Goal: Task Accomplishment & Management: Use online tool/utility

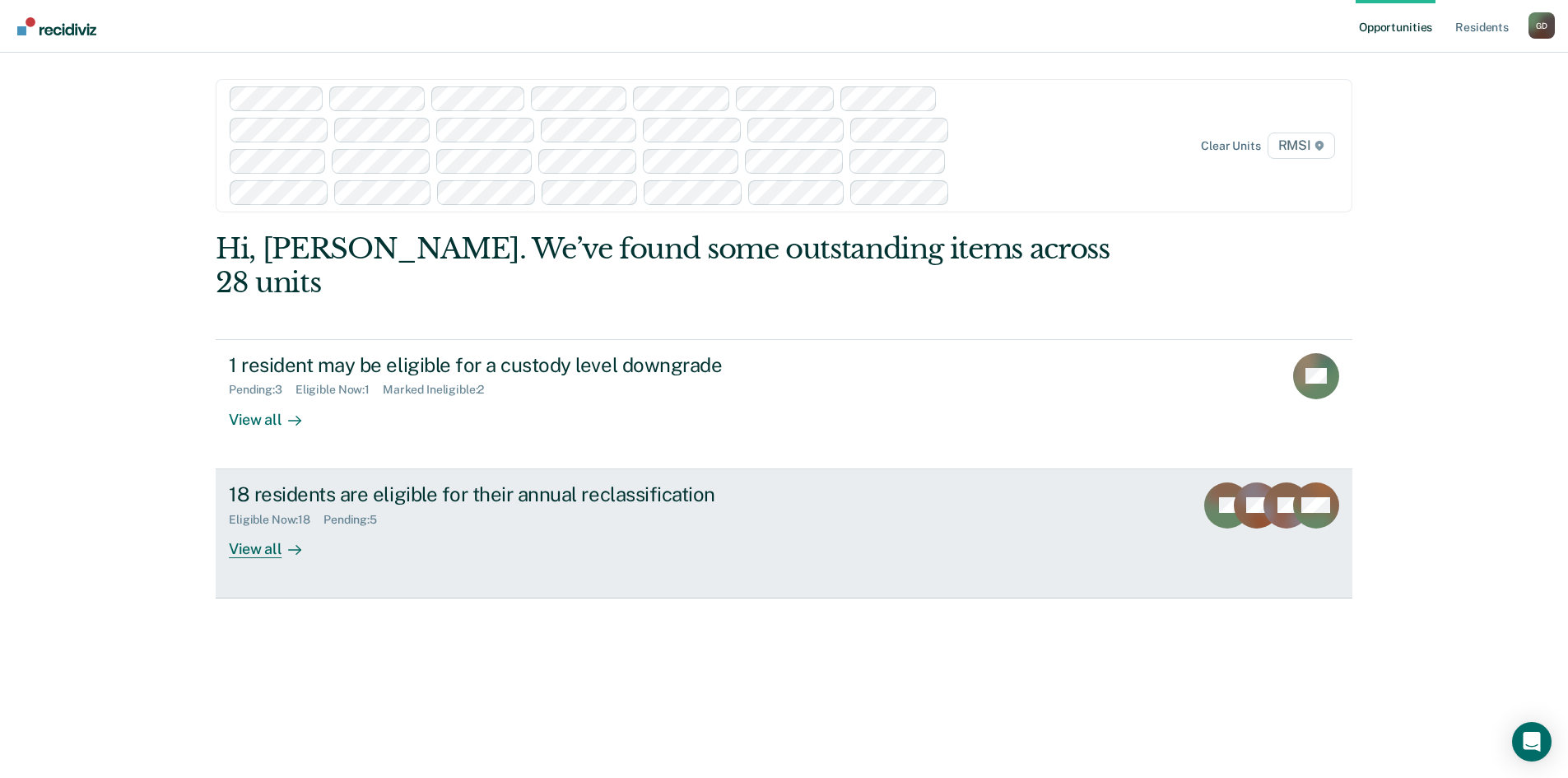
click at [254, 526] on div "View all" at bounding box center [275, 541] width 92 height 32
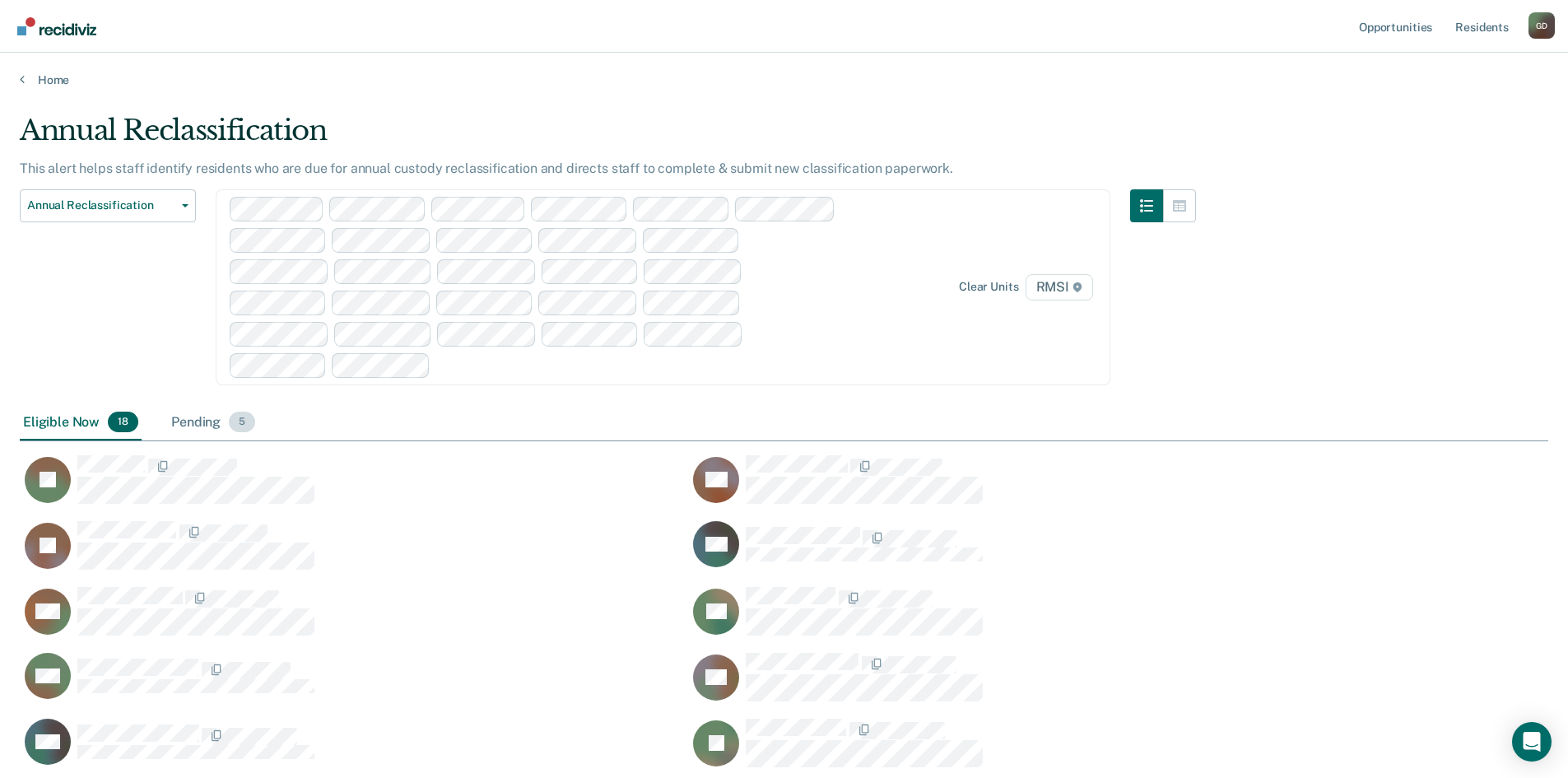
click at [203, 422] on div "Pending 5" at bounding box center [214, 423] width 90 height 36
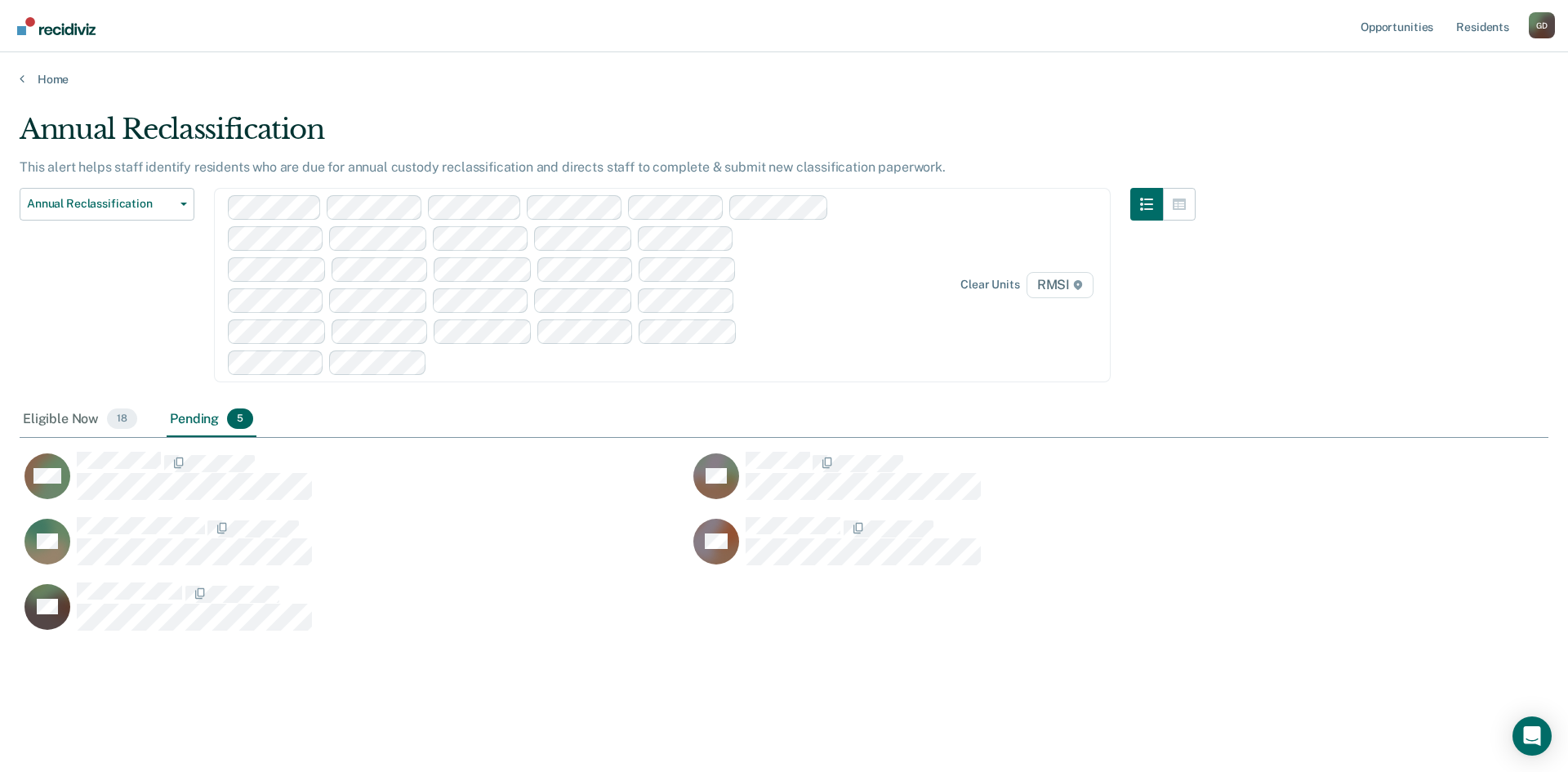
scroll to position [524, 1516]
click at [170, 205] on span "Annual Reclassification" at bounding box center [101, 203] width 147 height 13
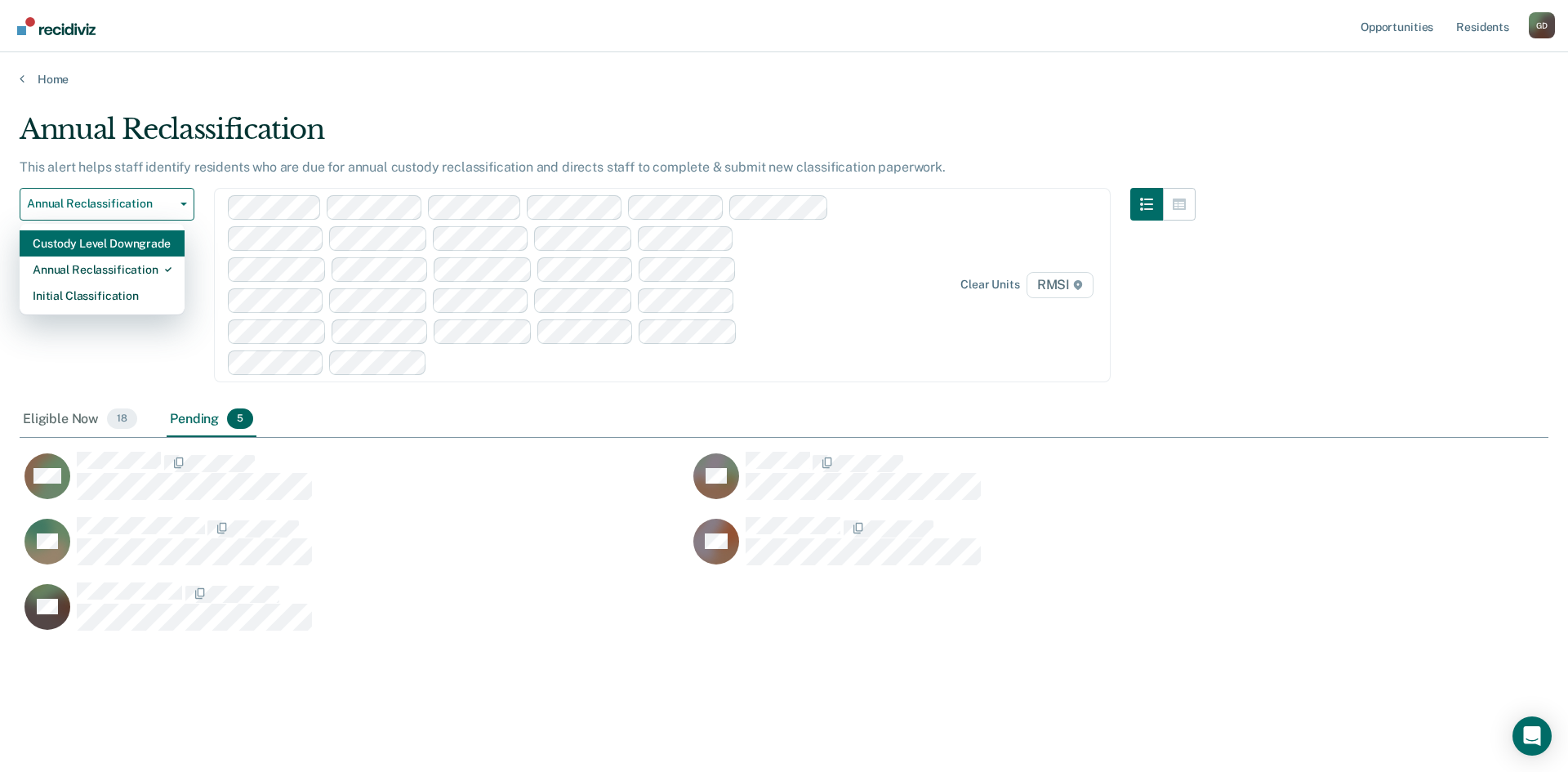
click at [126, 245] on div "Custody Level Downgrade" at bounding box center [101, 243] width 139 height 26
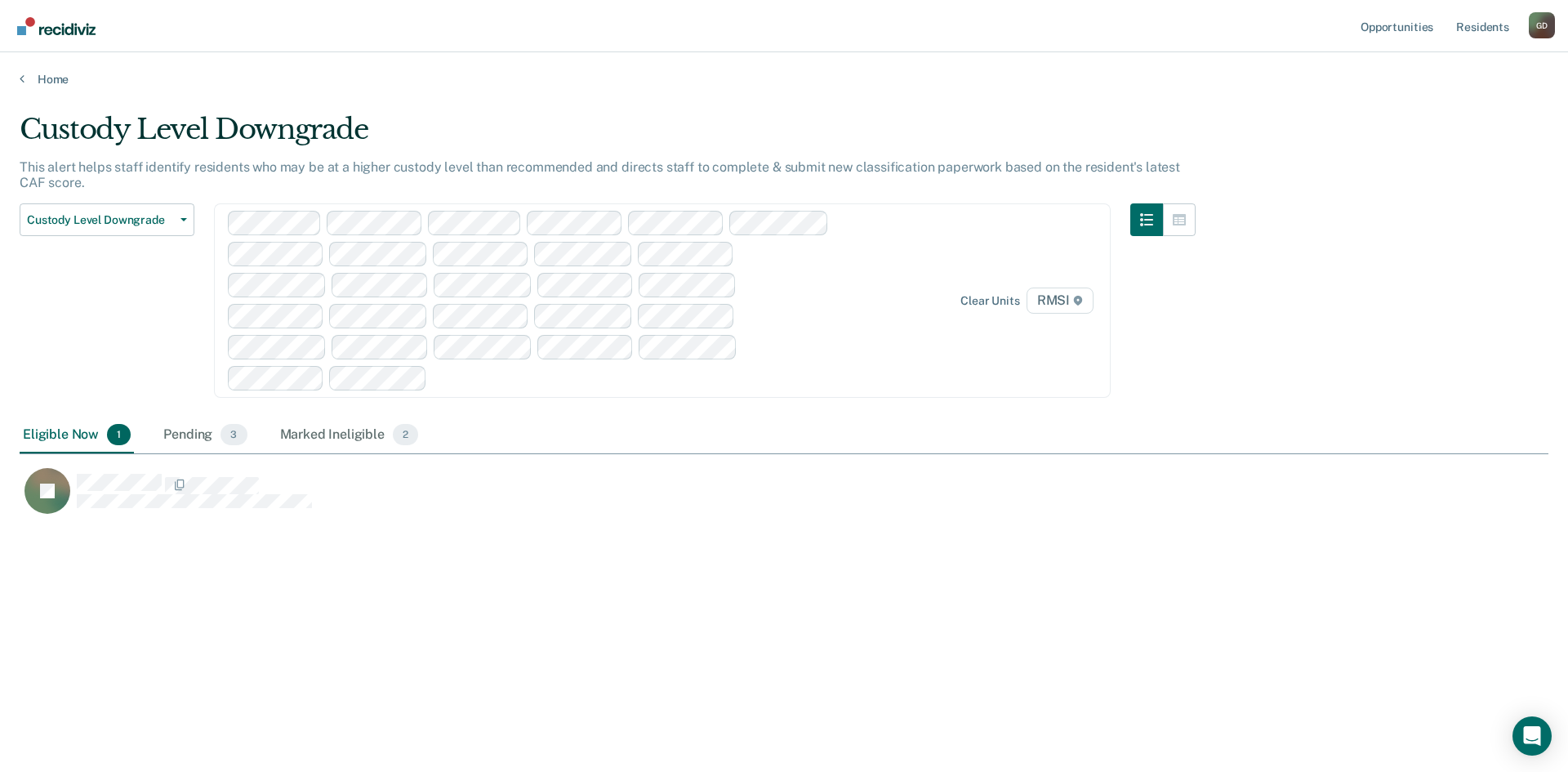
scroll to position [524, 1516]
click at [180, 433] on div "Pending 3" at bounding box center [205, 435] width 90 height 36
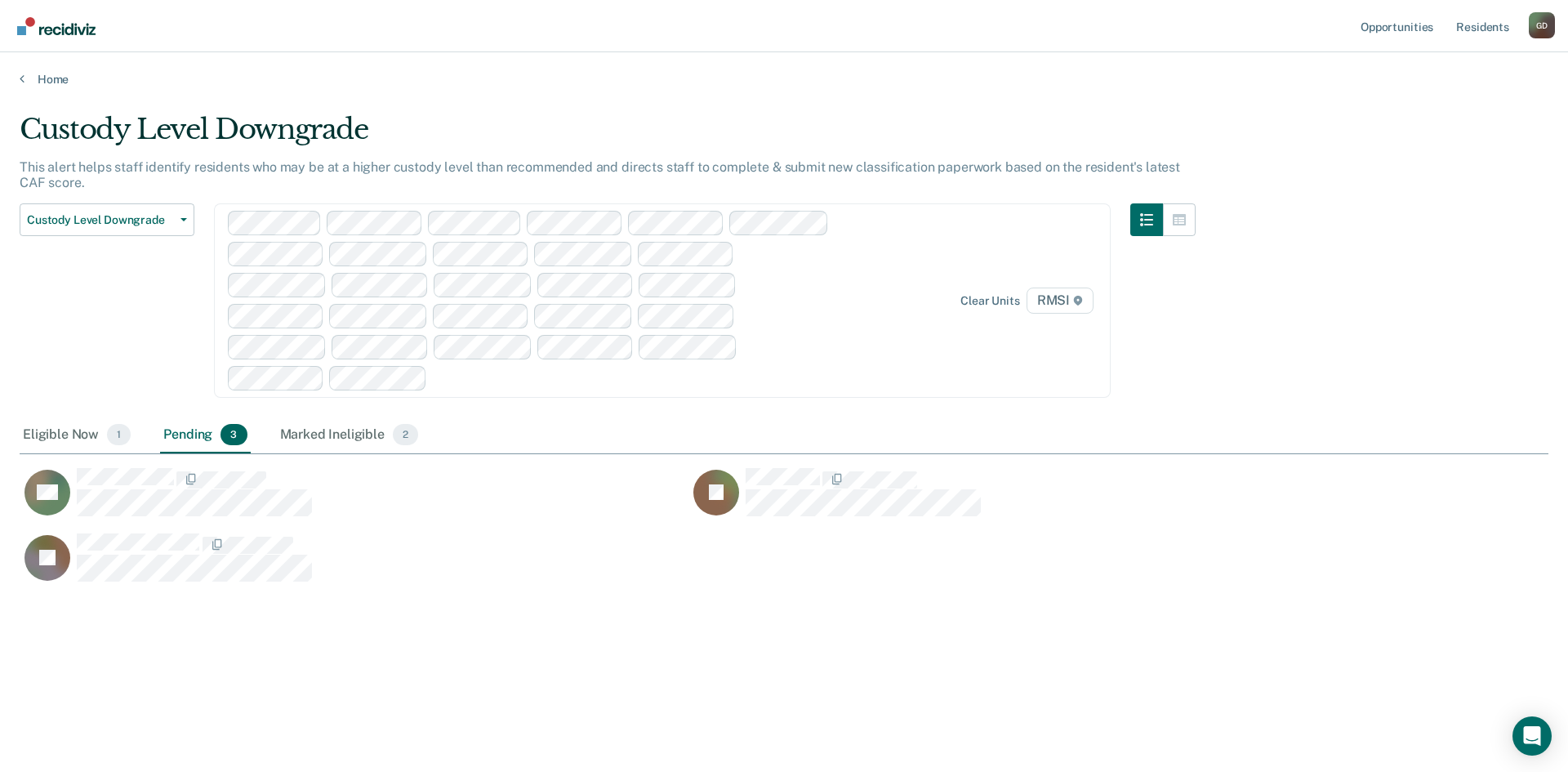
click at [1364, 222] on div "Custody Level Downgrade This alert helps staff identify residents who may be at…" at bounding box center [784, 382] width 1529 height 537
click at [213, 431] on div "Pending 3" at bounding box center [205, 435] width 90 height 36
click at [285, 429] on div "Marked Ineligible 2" at bounding box center [349, 435] width 145 height 36
